Goal: Complete application form: Complete application form

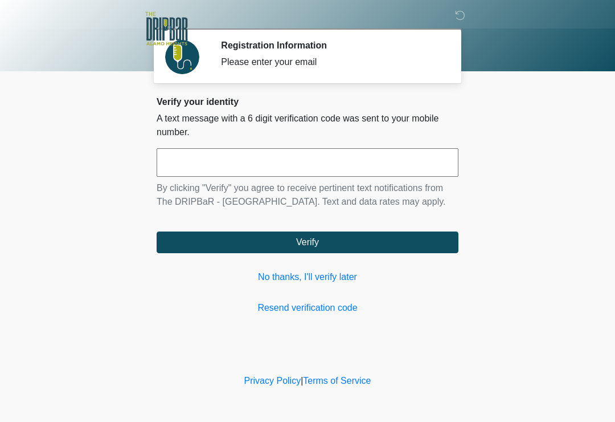
click at [284, 158] on input "text" at bounding box center [308, 162] width 302 height 28
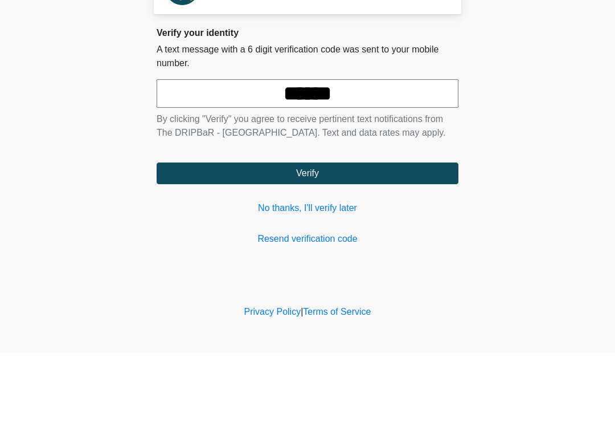
type input "******"
click at [348, 231] on button "Verify" at bounding box center [308, 242] width 302 height 22
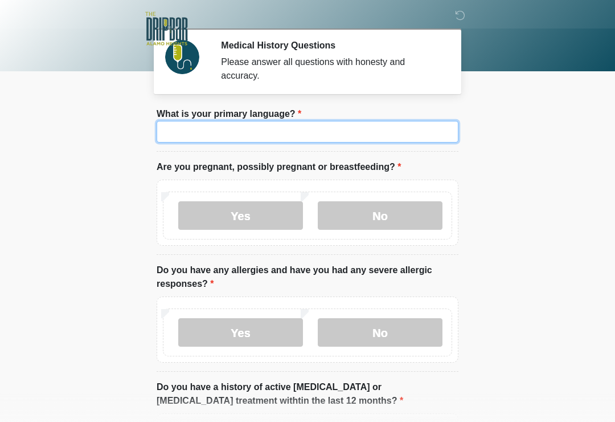
click at [324, 134] on input "What is your primary language?" at bounding box center [308, 132] width 302 height 22
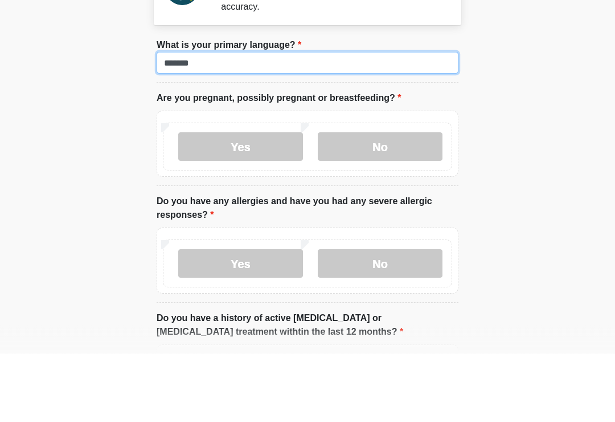
type input "*******"
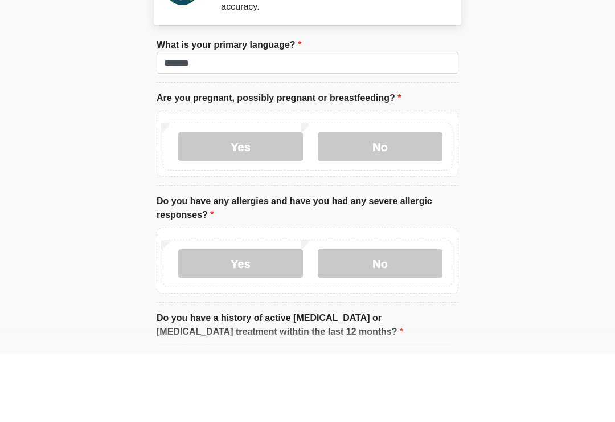
click at [397, 201] on label "No" at bounding box center [380, 215] width 125 height 28
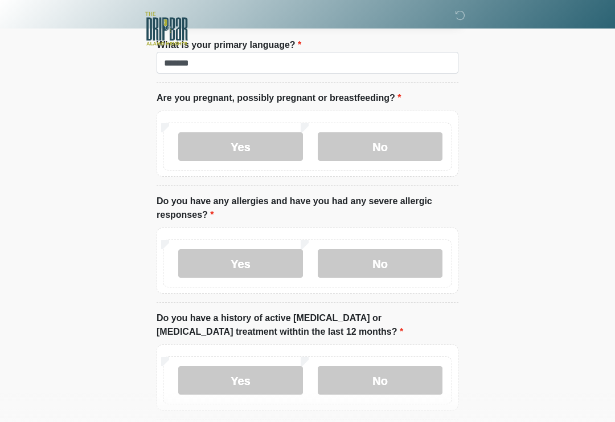
click at [414, 276] on label "No" at bounding box center [380, 263] width 125 height 28
click at [282, 270] on label "Yes" at bounding box center [240, 263] width 125 height 28
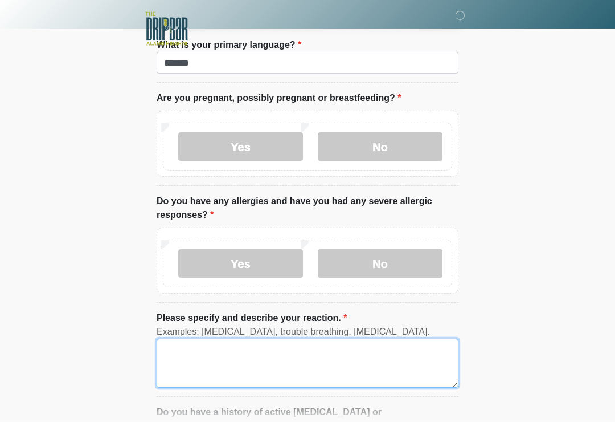
click at [270, 368] on textarea "Please specify and describe your reaction." at bounding box center [308, 362] width 302 height 49
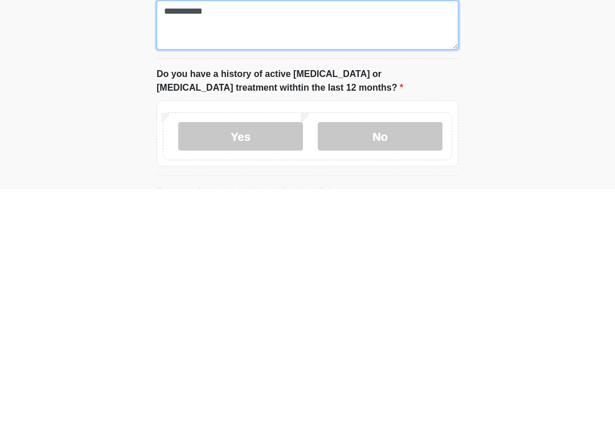
scroll to position [248, 0]
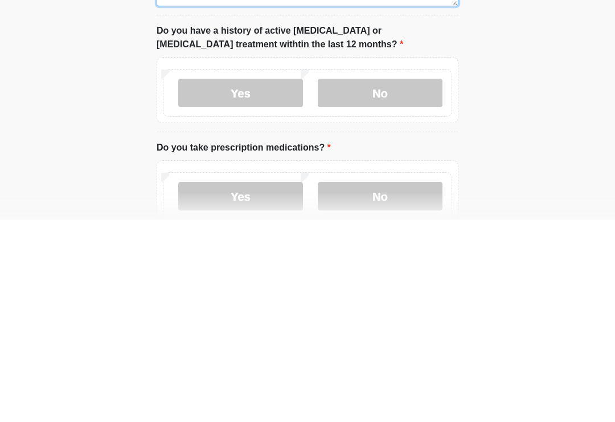
type textarea "**********"
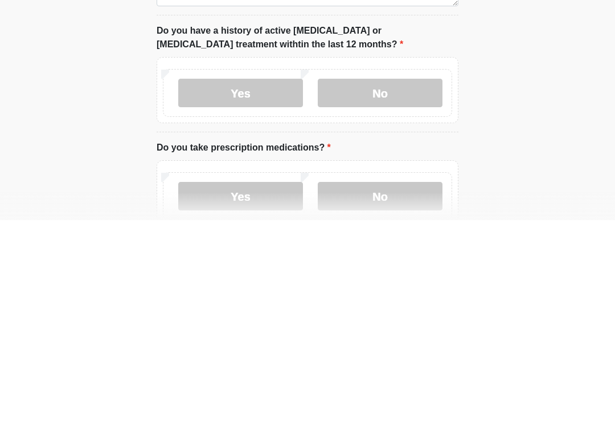
click at [403, 280] on label "No" at bounding box center [380, 294] width 125 height 28
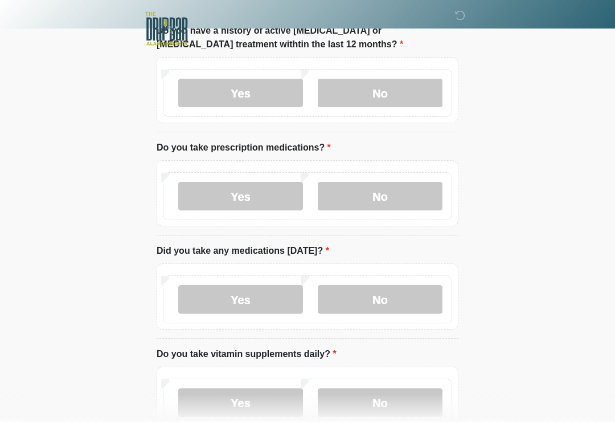
click at [368, 205] on label "No" at bounding box center [380, 196] width 125 height 28
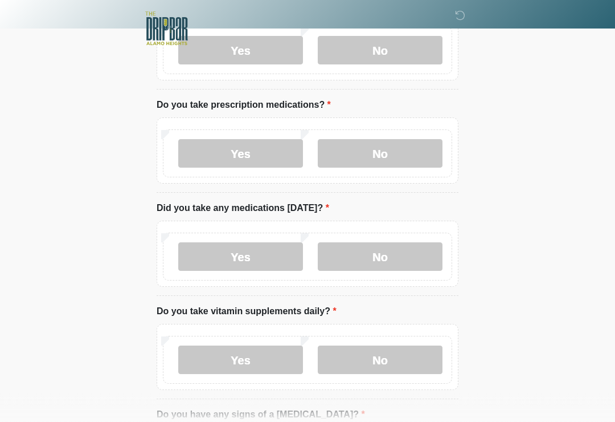
click at [409, 268] on label "No" at bounding box center [380, 257] width 125 height 28
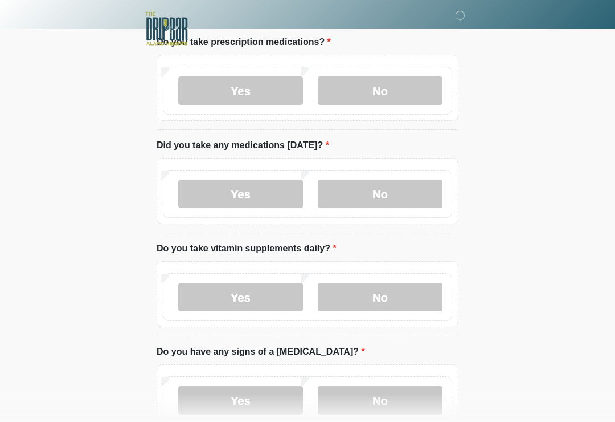
scroll to position [558, 0]
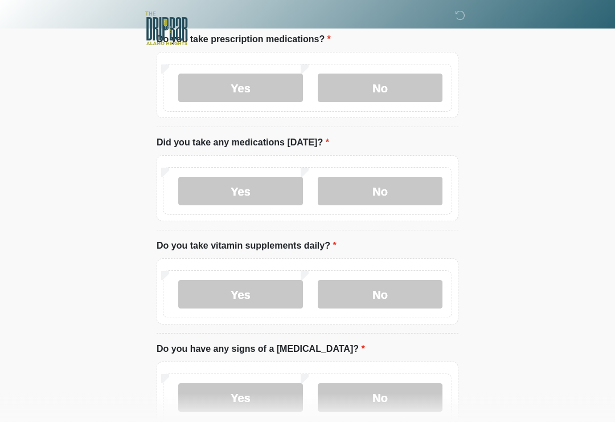
click at [405, 292] on label "No" at bounding box center [380, 294] width 125 height 28
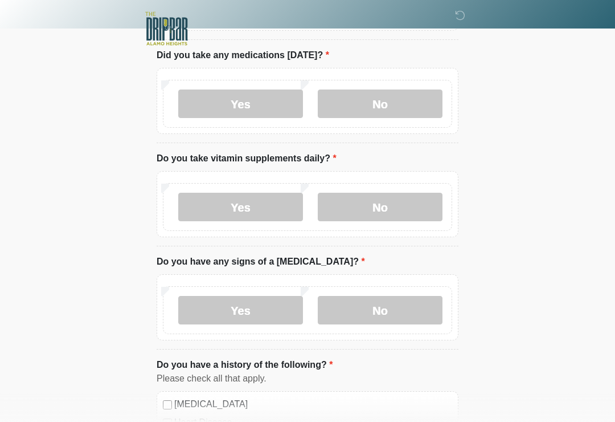
scroll to position [650, 0]
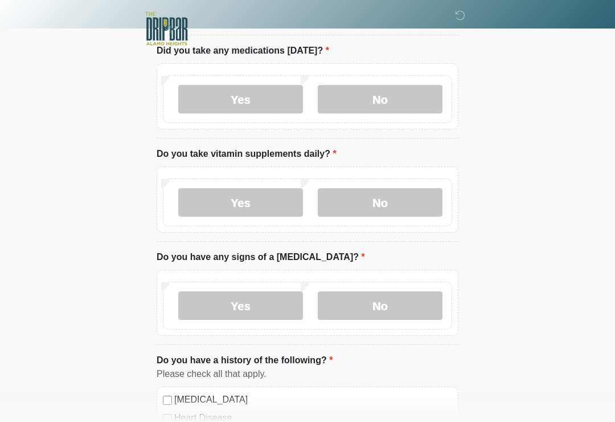
click at [435, 309] on label "No" at bounding box center [380, 305] width 125 height 28
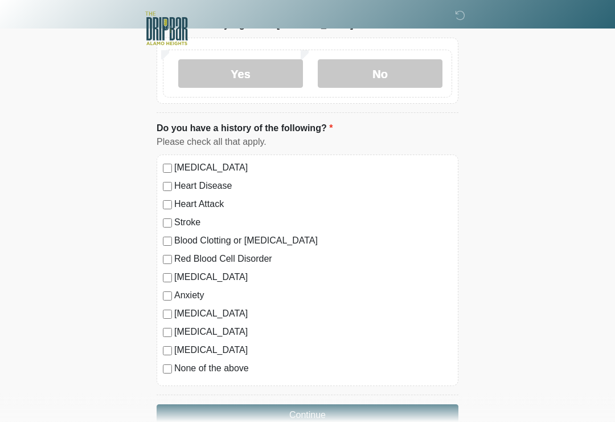
scroll to position [927, 0]
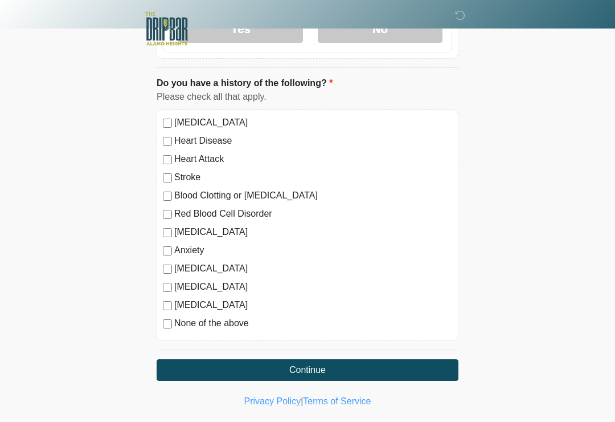
click at [244, 327] on label "None of the above" at bounding box center [313, 323] width 278 height 14
click at [243, 268] on label "Autoimmune Disorder" at bounding box center [313, 269] width 278 height 14
click at [304, 371] on button "Continue" at bounding box center [308, 370] width 302 height 22
click at [250, 377] on button "Continue" at bounding box center [308, 370] width 302 height 22
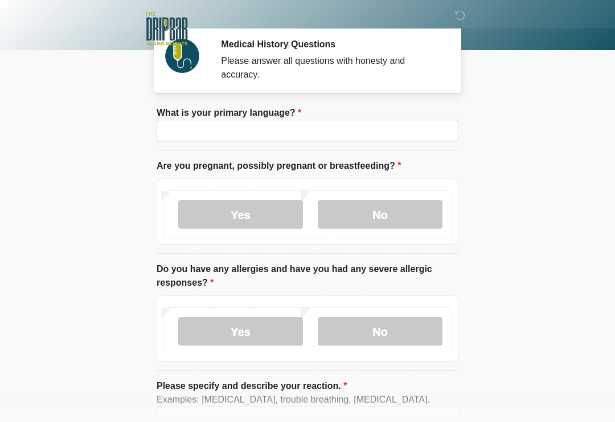
scroll to position [0, 0]
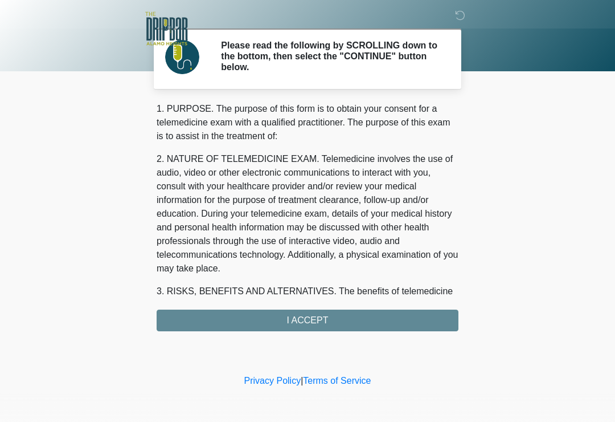
click at [353, 323] on div "1. PURPOSE. The purpose of this form is to obtain your consent for a telemedici…" at bounding box center [308, 216] width 302 height 229
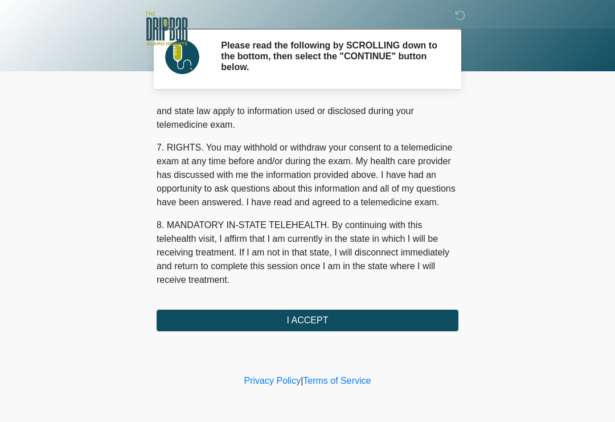
scroll to position [481, 0]
click at [333, 319] on button "I ACCEPT" at bounding box center [308, 320] width 302 height 22
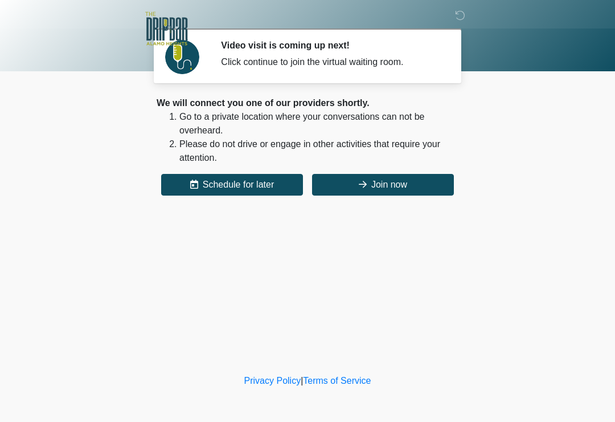
click at [373, 183] on button "Join now" at bounding box center [383, 185] width 142 height 22
click at [368, 189] on button "Join now" at bounding box center [383, 185] width 142 height 22
